Goal: Task Accomplishment & Management: Manage account settings

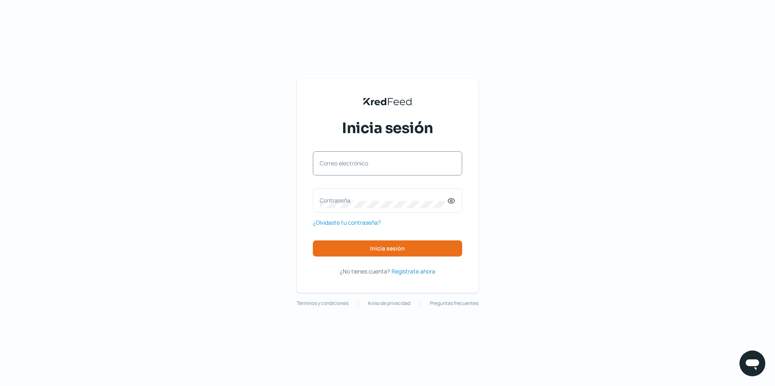
click at [362, 167] on label "Correo electrónico" at bounding box center [384, 163] width 128 height 8
click at [362, 167] on input "Correo electrónico" at bounding box center [388, 167] width 136 height 7
click at [357, 167] on input "Correo electrónico" at bounding box center [388, 167] width 136 height 7
type input "[EMAIL_ADDRESS][DOMAIN_NAME]"
click at [336, 203] on label "Contraseña" at bounding box center [384, 200] width 128 height 8
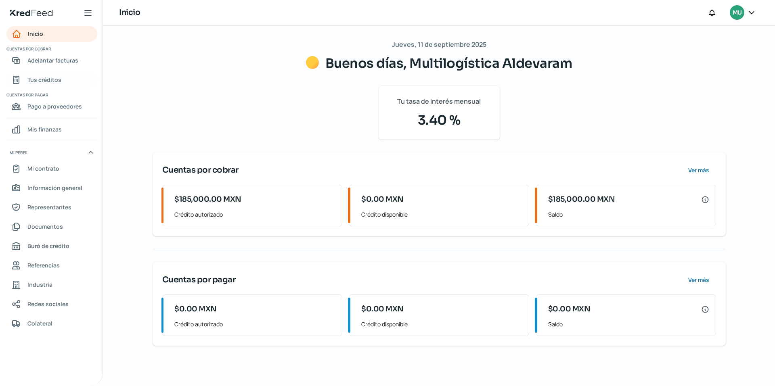
click at [38, 81] on span "Tus créditos" at bounding box center [44, 80] width 34 height 10
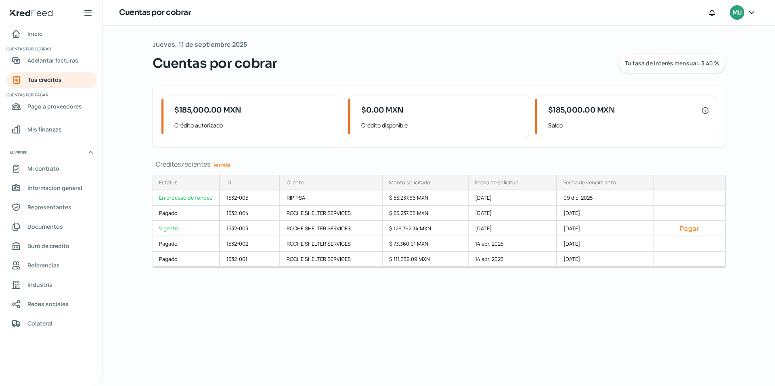
click at [752, 13] on icon at bounding box center [751, 12] width 5 height 2
click at [679, 109] on span "Cerrar sesión" at bounding box center [681, 109] width 36 height 10
